Goal: Download file/media: Obtain a digital file from the website

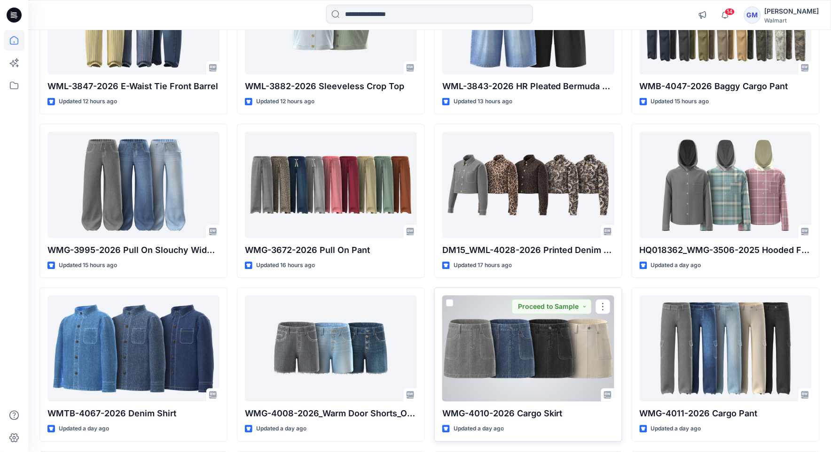
scroll to position [499, 0]
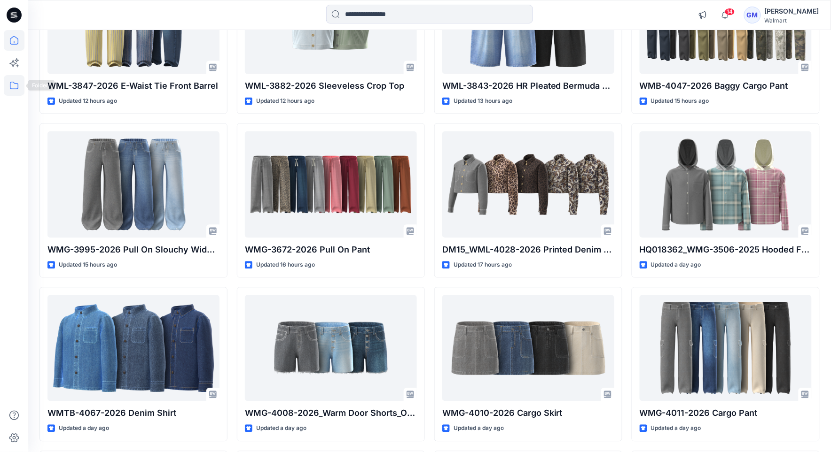
click at [16, 84] on icon at bounding box center [14, 85] width 21 height 21
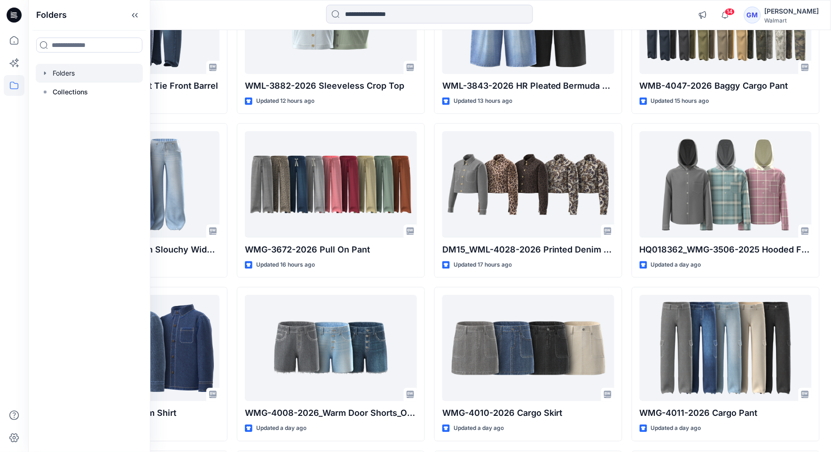
click at [81, 74] on div at bounding box center [89, 73] width 107 height 19
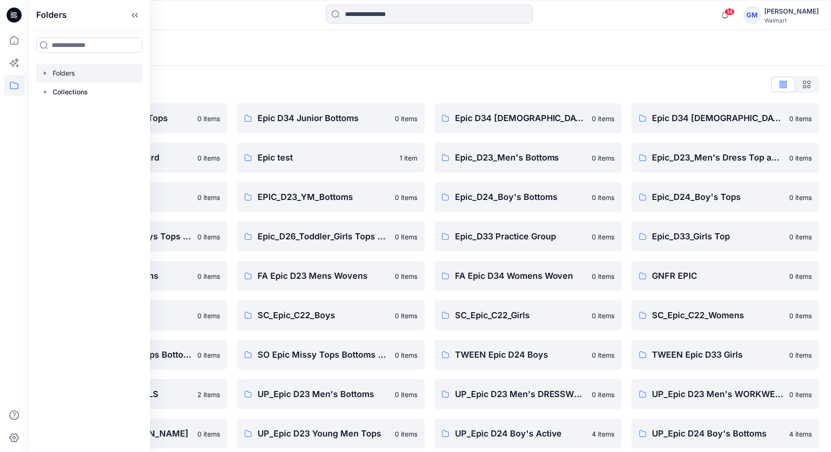
click at [442, 81] on div "Folders List" at bounding box center [429, 84] width 780 height 15
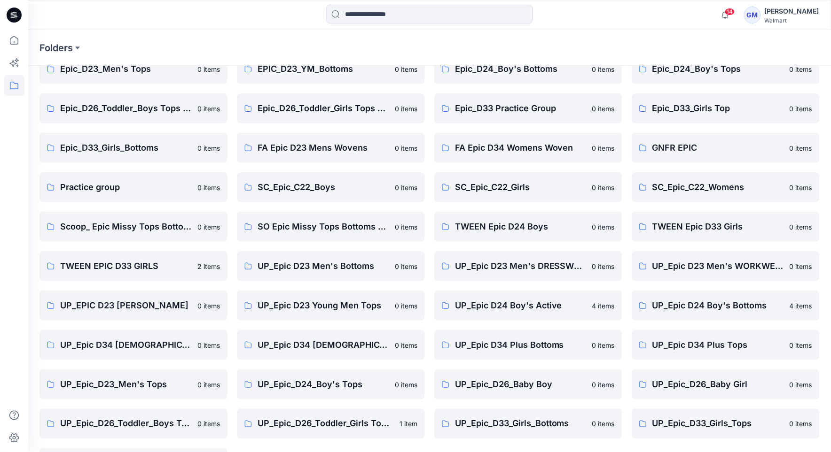
scroll to position [165, 0]
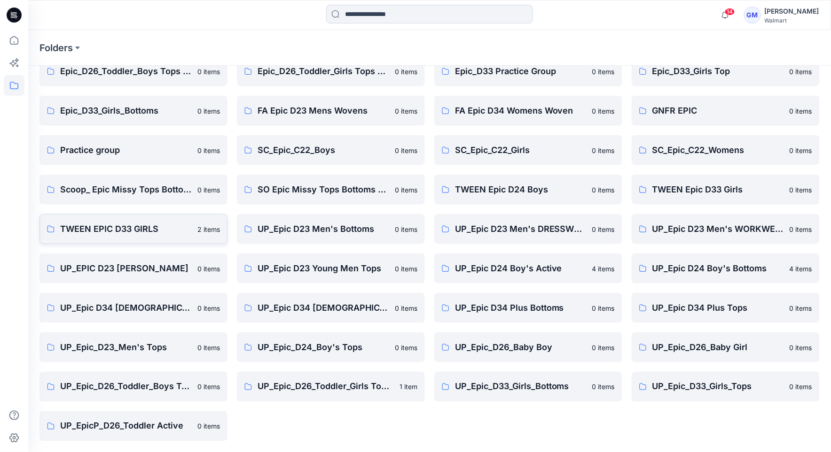
click at [130, 229] on p "TWEEN EPIC D33 GIRLS" at bounding box center [126, 229] width 132 height 13
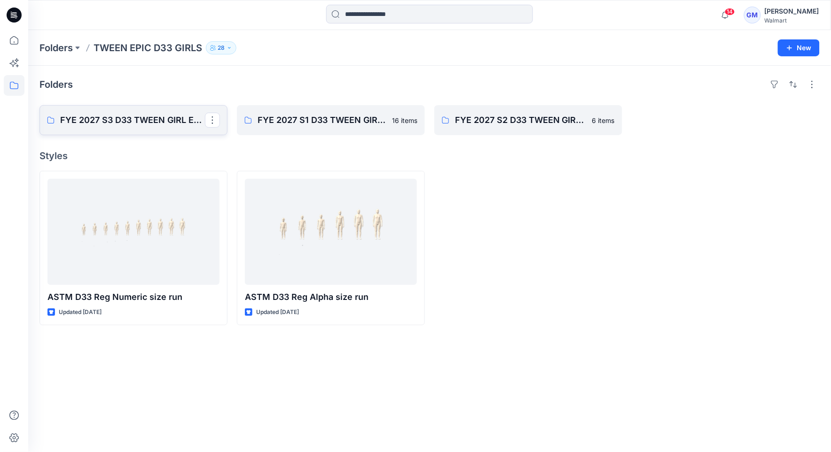
click at [137, 118] on p "FYE 2027 S3 D33 TWEEN GIRL EPIC" at bounding box center [132, 120] width 145 height 13
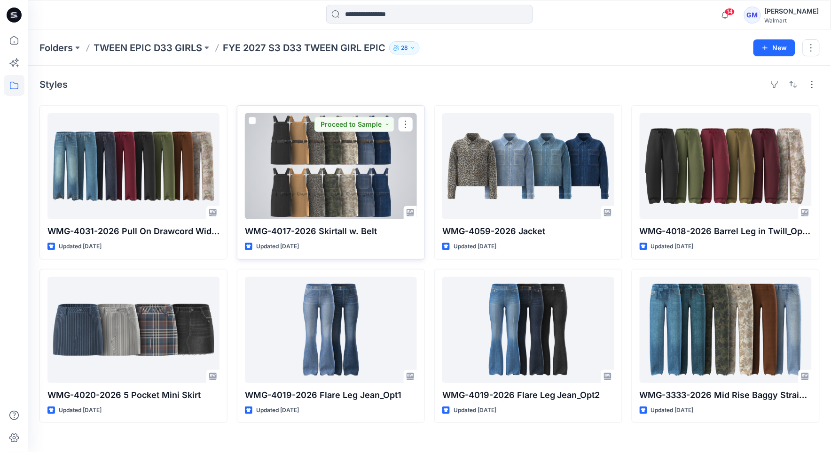
click at [342, 182] on div at bounding box center [331, 166] width 172 height 106
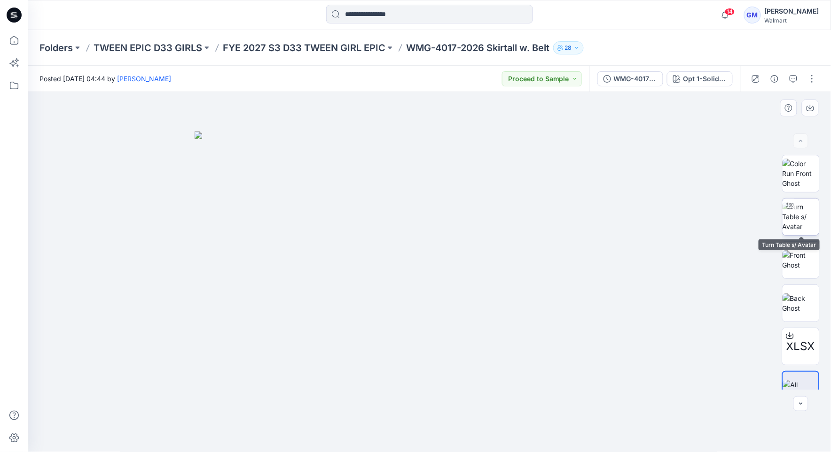
click at [801, 227] on img at bounding box center [800, 217] width 37 height 30
click at [428, 427] on icon at bounding box center [429, 426] width 2 height 2
click at [430, 426] on icon at bounding box center [430, 427] width 6 height 6
drag, startPoint x: 430, startPoint y: 426, endPoint x: 435, endPoint y: 414, distance: 13.0
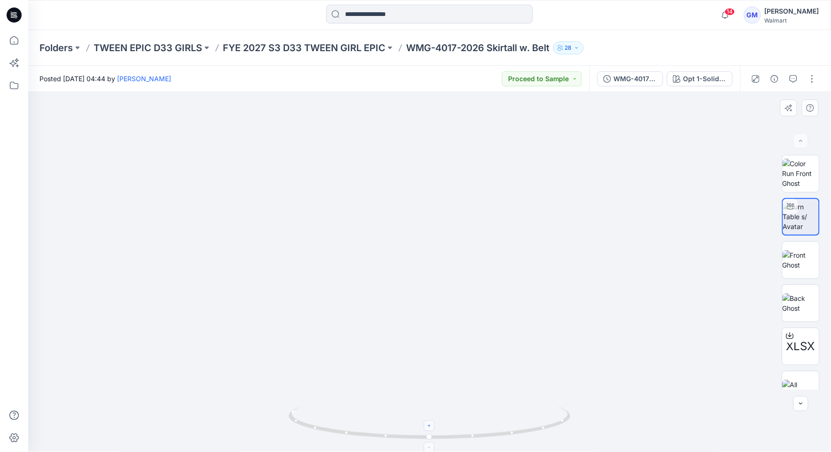
click at [430, 426] on icon at bounding box center [430, 427] width 6 height 6
click at [622, 79] on div "WMG-4017-2026_Rev1_Skirtall w. Belt" at bounding box center [635, 79] width 43 height 10
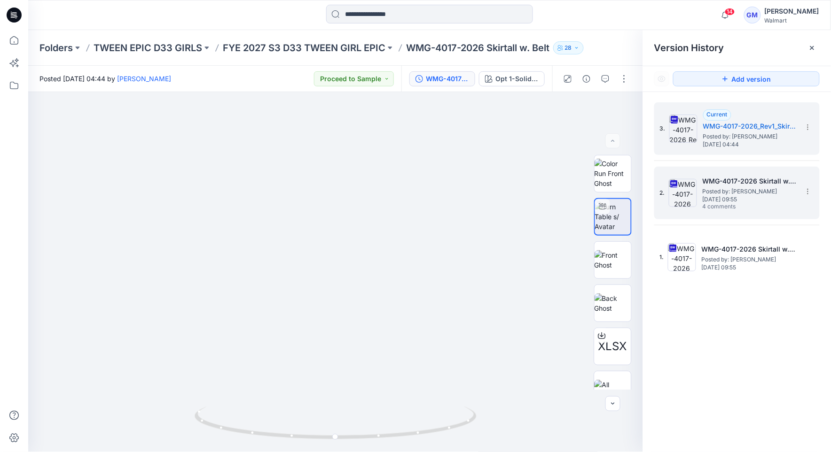
click at [739, 196] on span "[DATE] 09:55" at bounding box center [749, 199] width 94 height 7
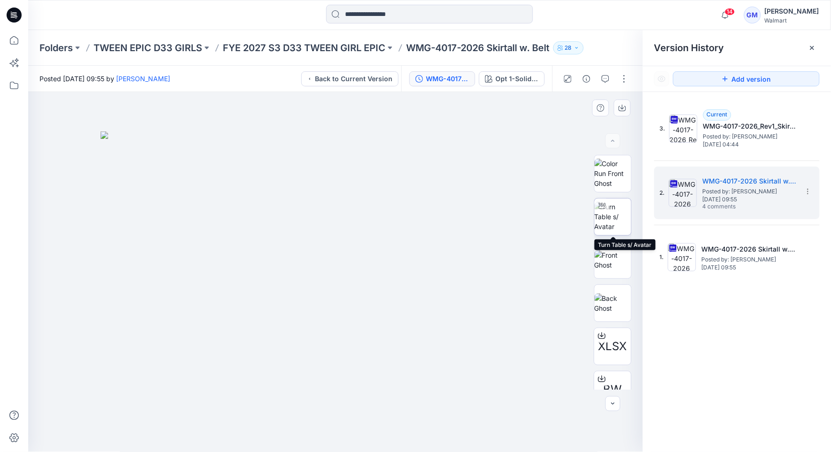
click at [620, 217] on img at bounding box center [612, 217] width 37 height 30
click at [342, 428] on icon at bounding box center [336, 424] width 284 height 35
click at [338, 426] on icon at bounding box center [336, 427] width 6 height 6
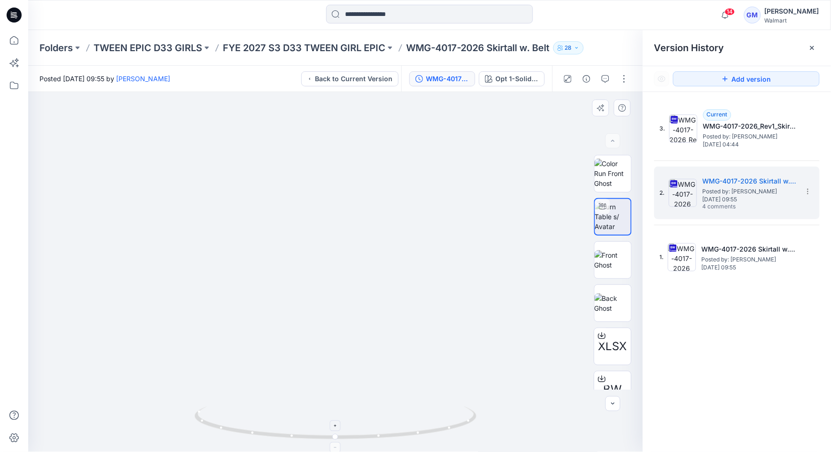
click at [338, 426] on icon at bounding box center [336, 427] width 6 height 6
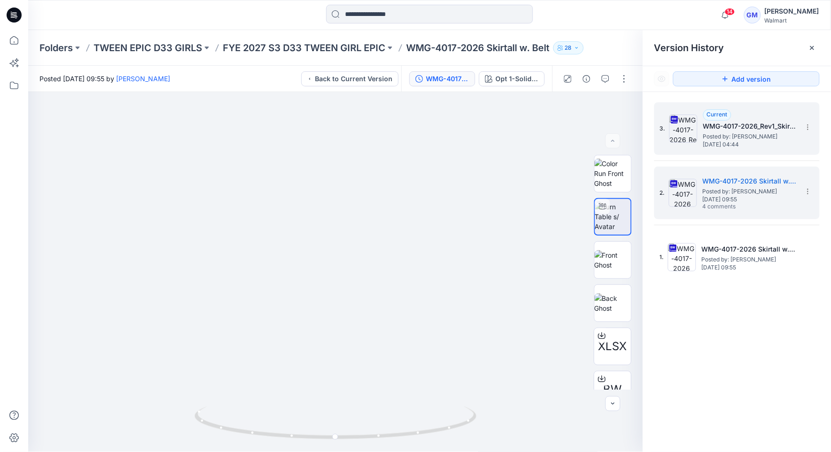
click at [743, 131] on h5 "WMG-4017-2026_Rev1_Skirtall w. Belt" at bounding box center [750, 126] width 94 height 11
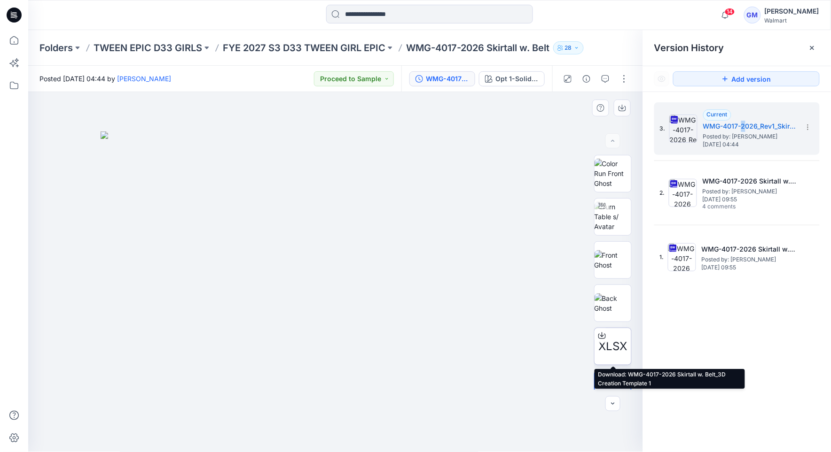
click at [614, 350] on span "XLSX" at bounding box center [612, 346] width 29 height 17
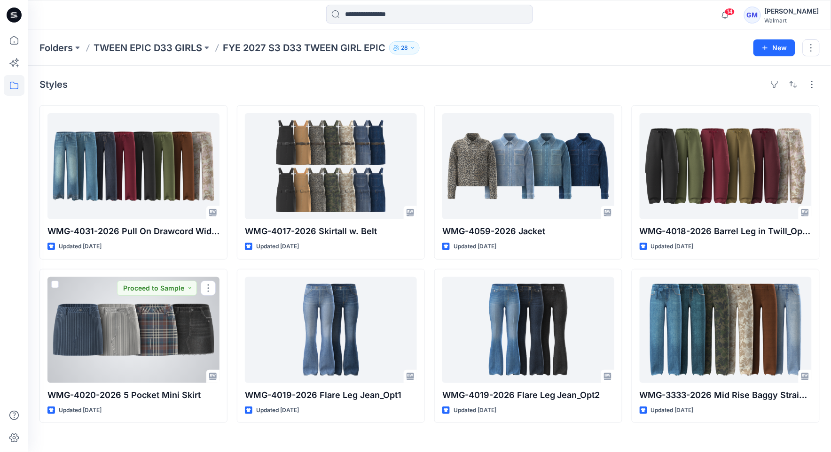
click at [80, 334] on div at bounding box center [133, 330] width 172 height 106
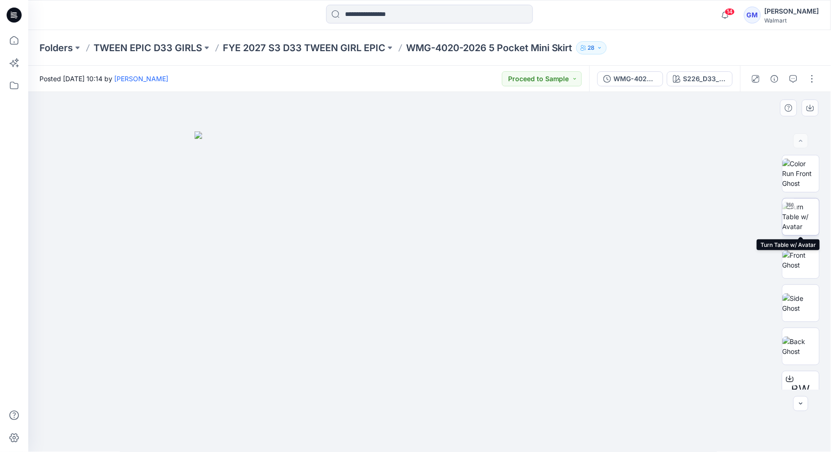
click at [801, 228] on img at bounding box center [800, 217] width 37 height 30
click at [428, 426] on icon at bounding box center [430, 427] width 6 height 6
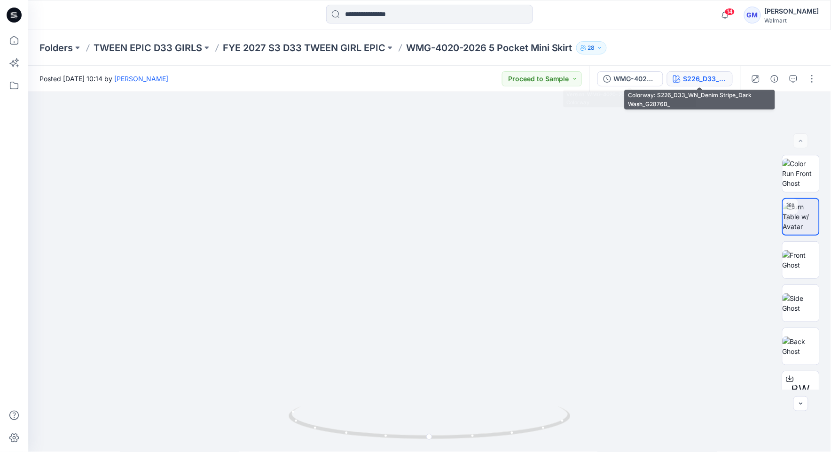
click at [686, 77] on div "S226_D33_WN_Denim Stripe_Dark Wash_G2876B_" at bounding box center [704, 79] width 43 height 10
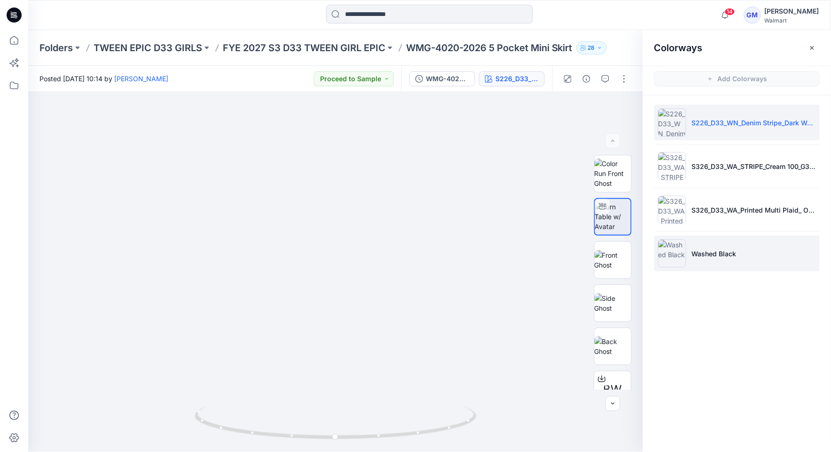
click at [668, 259] on img at bounding box center [672, 254] width 28 height 28
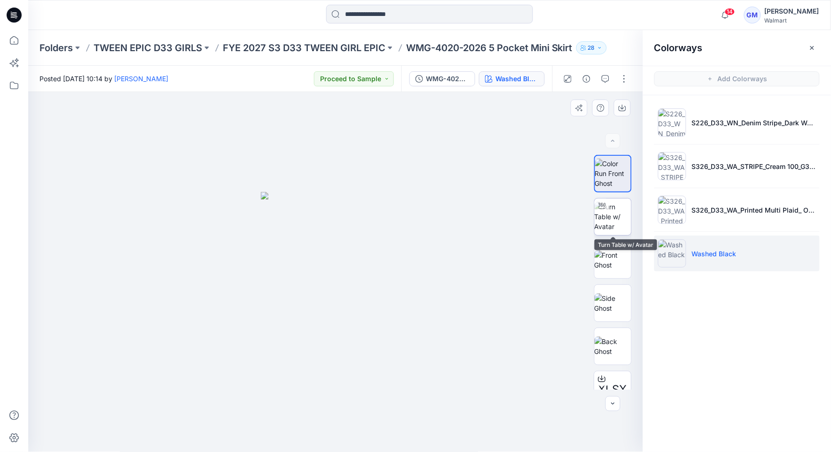
click at [609, 235] on div at bounding box center [613, 217] width 38 height 38
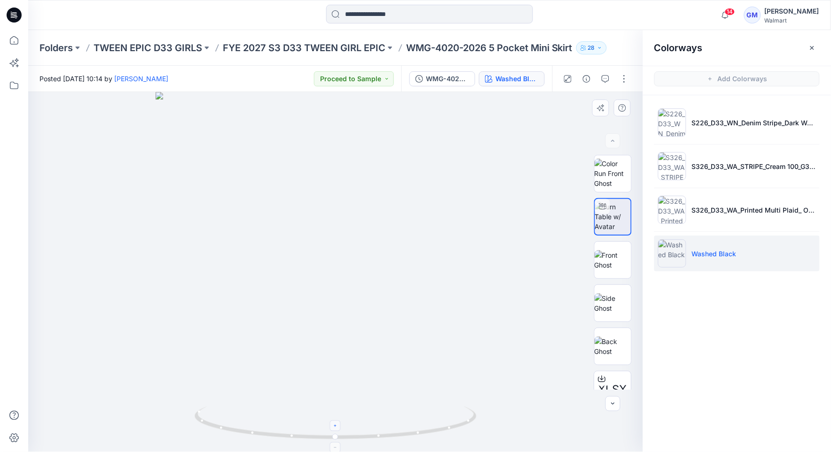
click at [338, 426] on icon at bounding box center [336, 427] width 6 height 6
click at [337, 429] on icon at bounding box center [336, 427] width 6 height 6
click at [338, 427] on icon at bounding box center [336, 427] width 6 height 6
drag, startPoint x: 365, startPoint y: 324, endPoint x: 376, endPoint y: 335, distance: 15.6
click at [384, 340] on img at bounding box center [336, 225] width 584 height 456
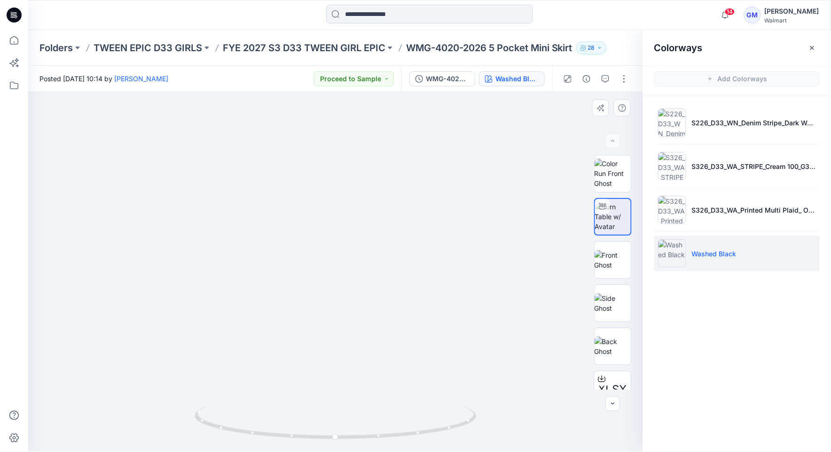
drag, startPoint x: 363, startPoint y: 326, endPoint x: 364, endPoint y: 334, distance: 8.1
click at [364, 334] on img at bounding box center [336, 228] width 584 height 449
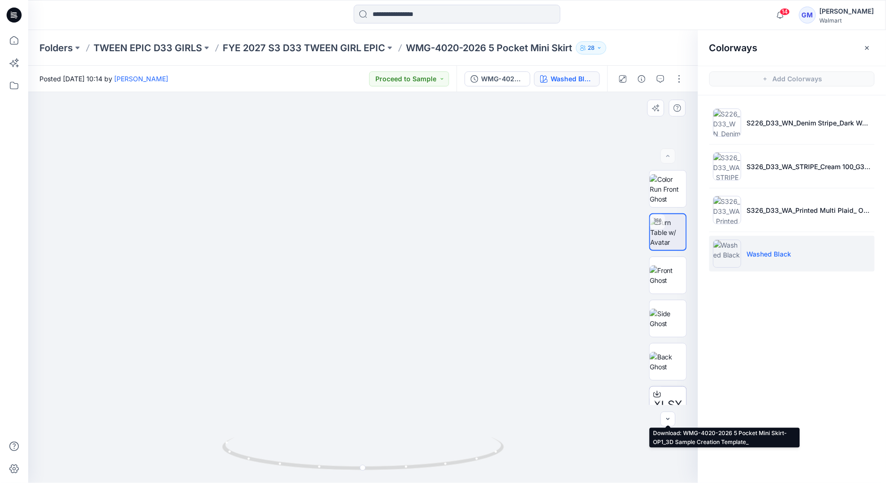
click at [673, 394] on div "XLSX" at bounding box center [668, 405] width 38 height 38
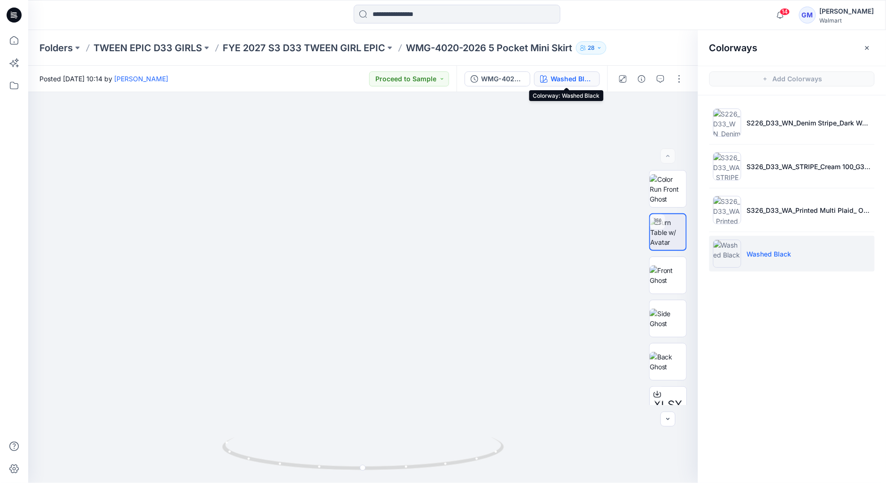
click at [561, 80] on div "Washed Black" at bounding box center [572, 79] width 43 height 10
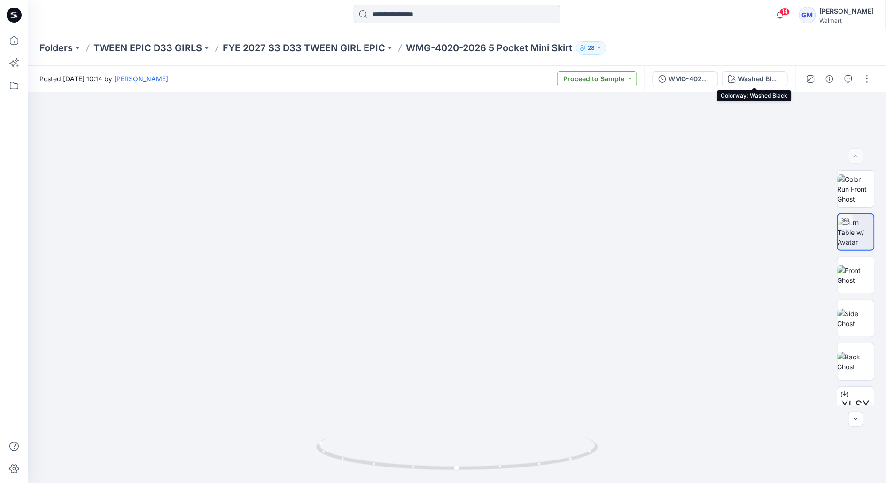
click at [561, 80] on button "Proceed to Sample" at bounding box center [597, 78] width 80 height 15
click at [753, 81] on div "Washed Black" at bounding box center [759, 79] width 43 height 10
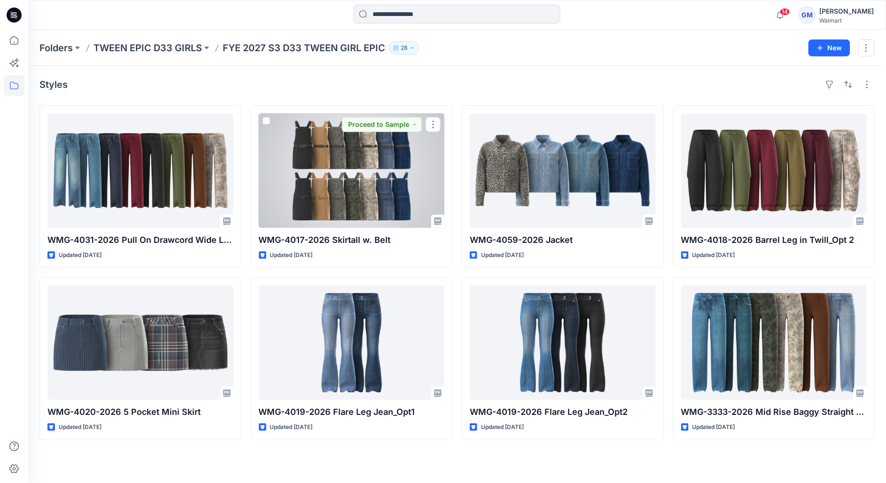
click at [370, 186] on div at bounding box center [352, 170] width 186 height 115
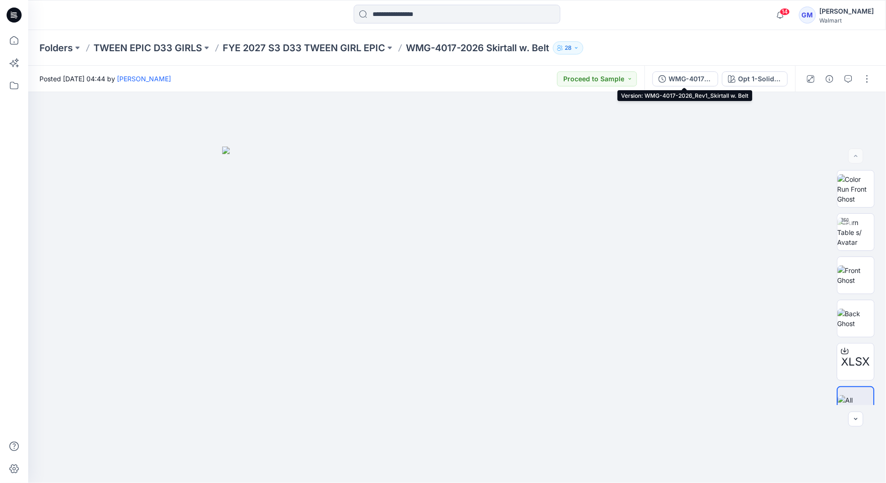
click at [707, 81] on div "WMG-4017-2026_Rev1_Skirtall w. Belt" at bounding box center [690, 79] width 43 height 10
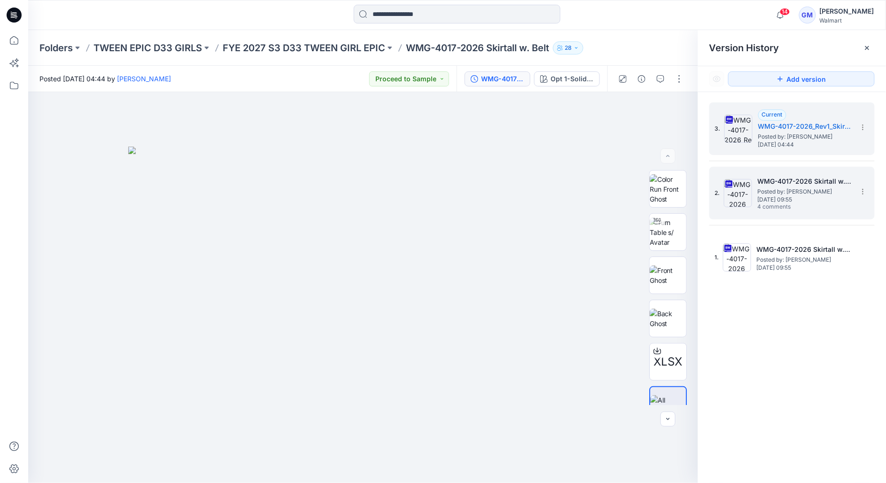
click at [794, 196] on span "[DATE] 09:55" at bounding box center [805, 199] width 94 height 7
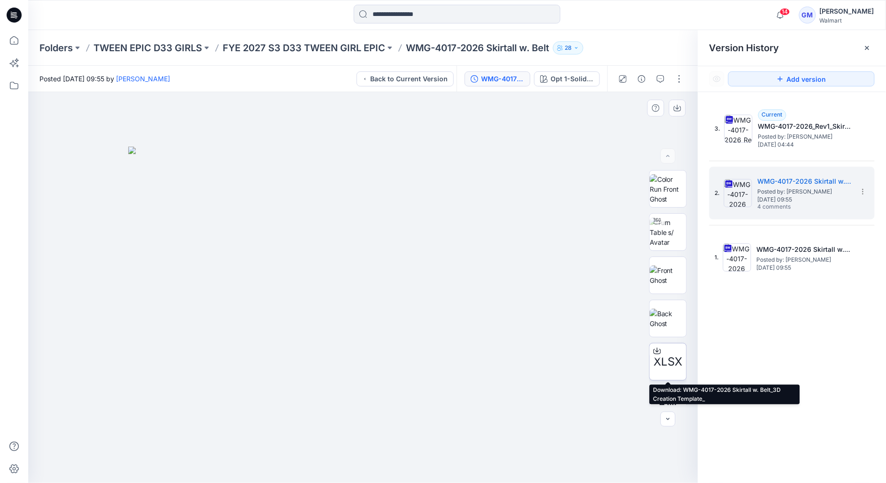
click at [658, 368] on span "XLSX" at bounding box center [668, 361] width 29 height 17
drag, startPoint x: 782, startPoint y: 192, endPoint x: 799, endPoint y: 174, distance: 24.9
click at [782, 196] on span "[DATE] 09:55" at bounding box center [805, 199] width 94 height 7
drag, startPoint x: 664, startPoint y: 80, endPoint x: 679, endPoint y: 79, distance: 15.1
click at [663, 80] on icon "button" at bounding box center [661, 79] width 8 height 8
